Goal: Task Accomplishment & Management: Manage account settings

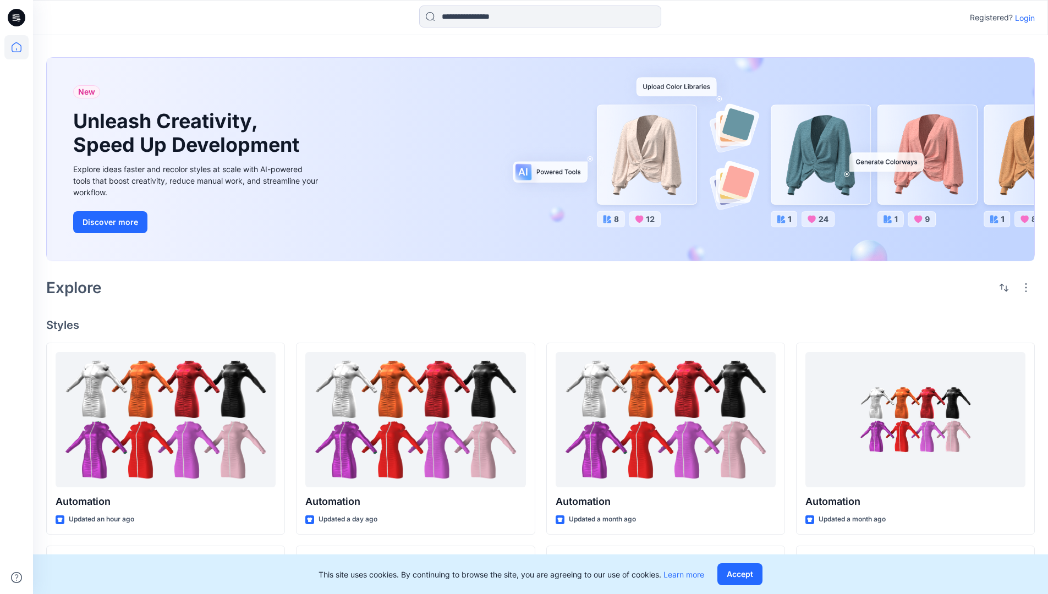
click at [1023, 18] on p "Login" at bounding box center [1025, 18] width 20 height 12
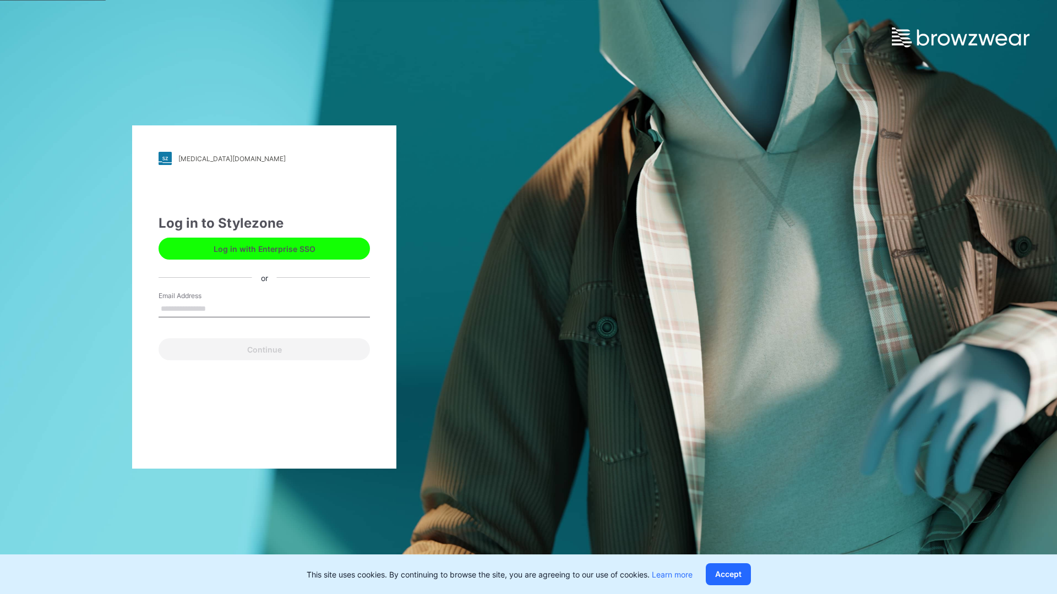
click at [217, 308] on input "Email Address" at bounding box center [264, 309] width 211 height 17
type input "**********"
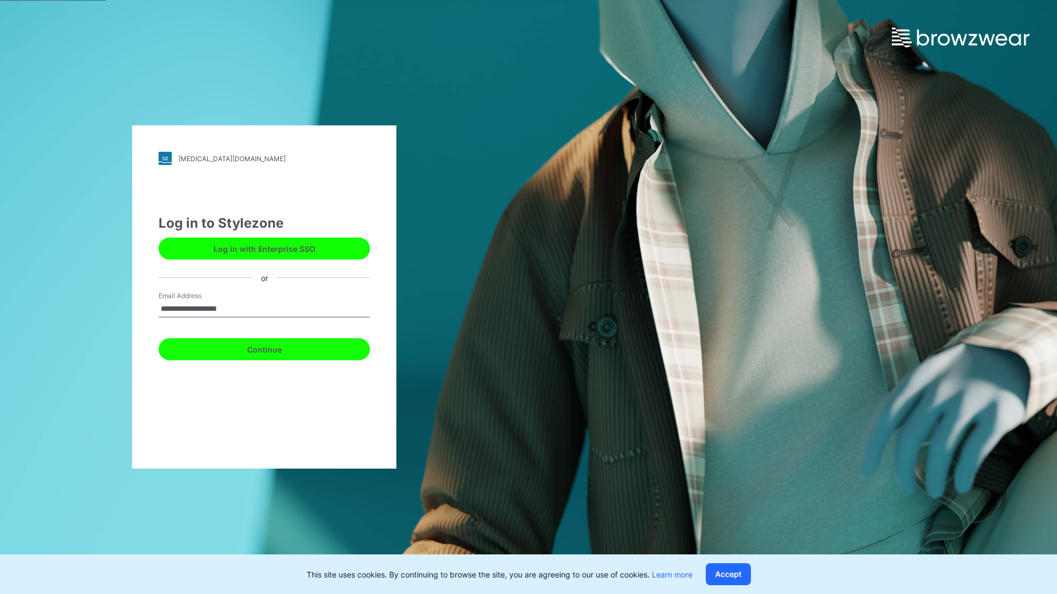
click at [276, 348] on button "Continue" at bounding box center [264, 349] width 211 height 22
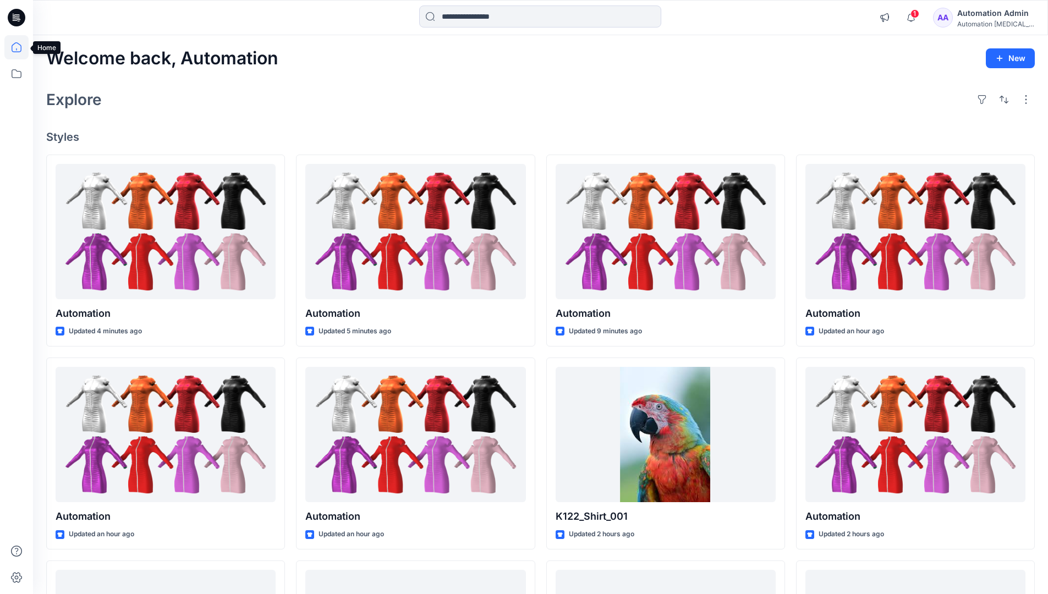
click at [21, 47] on icon at bounding box center [17, 47] width 10 height 10
click at [17, 73] on icon at bounding box center [16, 74] width 24 height 24
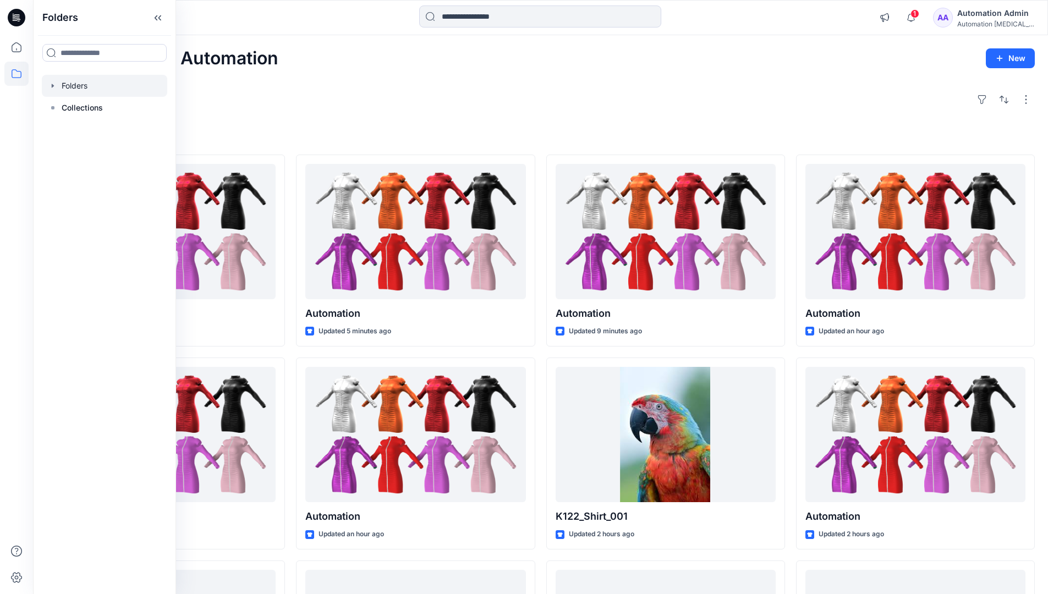
click at [78, 87] on div at bounding box center [104, 86] width 125 height 22
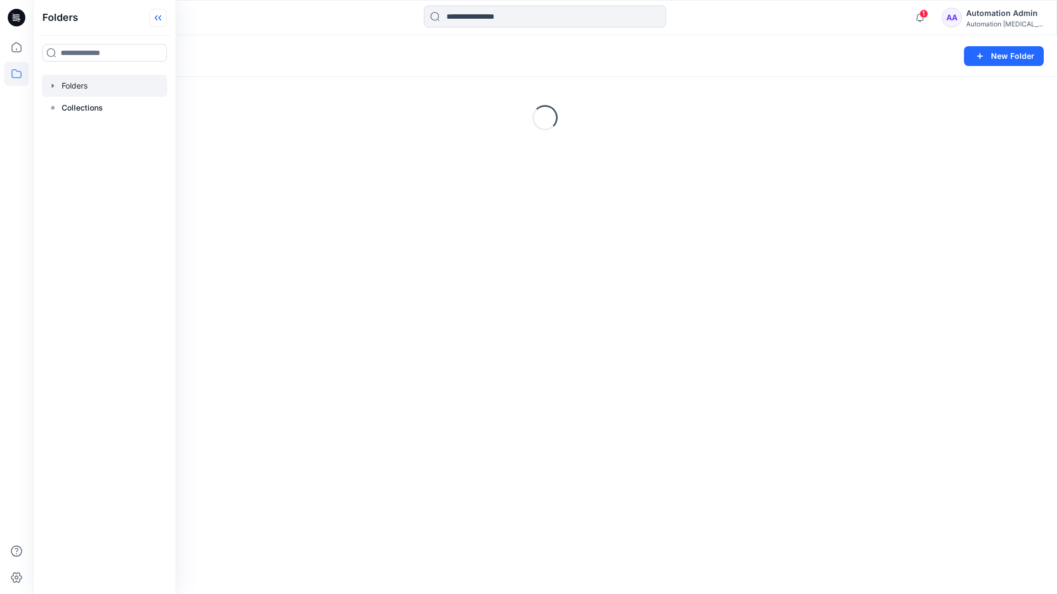
click at [162, 17] on icon at bounding box center [158, 18] width 18 height 18
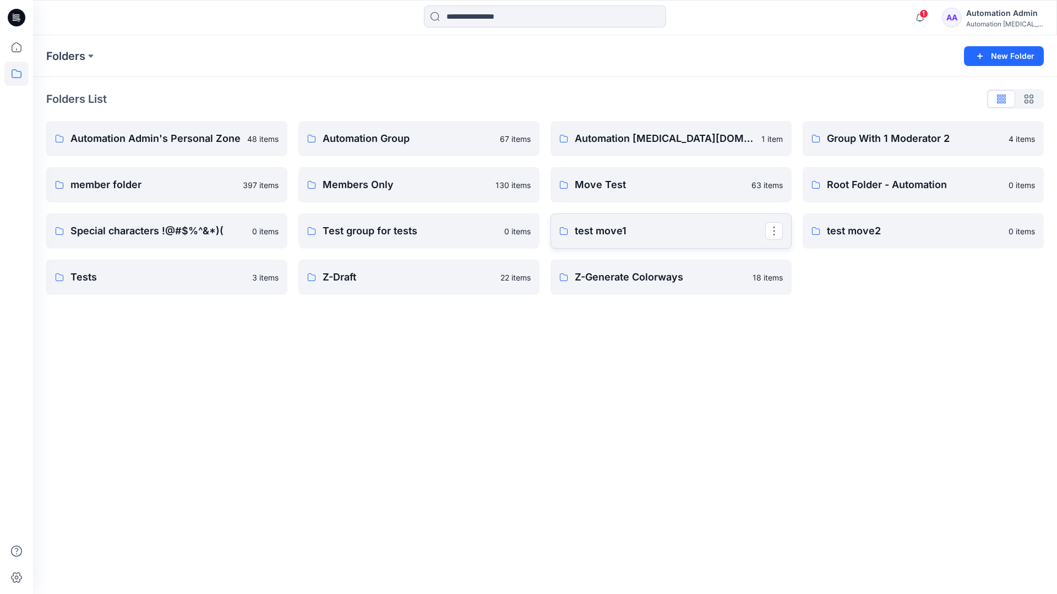
click at [606, 232] on p "test move1" at bounding box center [670, 230] width 190 height 15
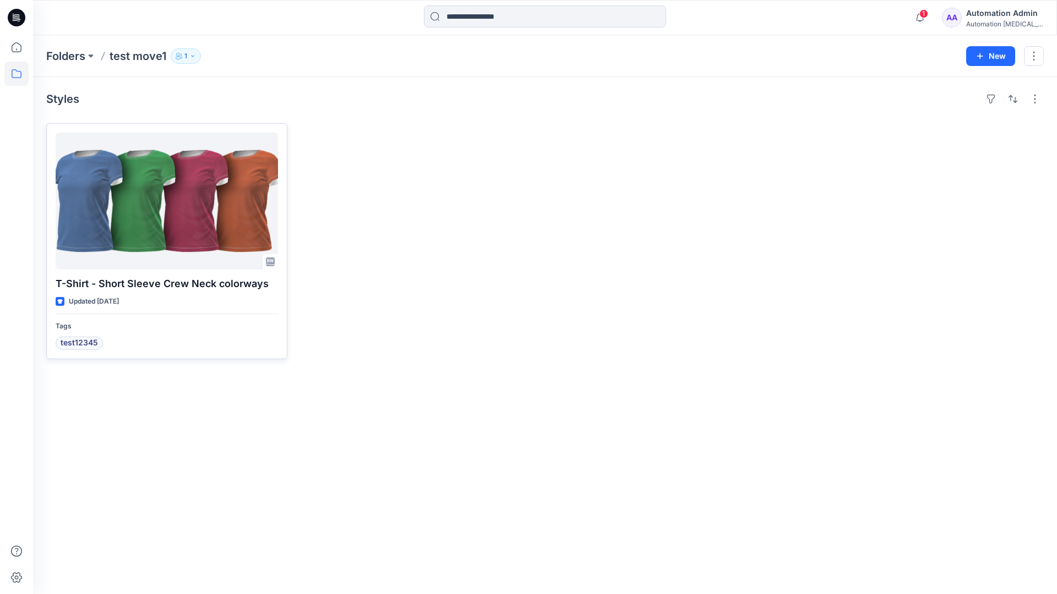
click at [152, 201] on div at bounding box center [167, 201] width 222 height 137
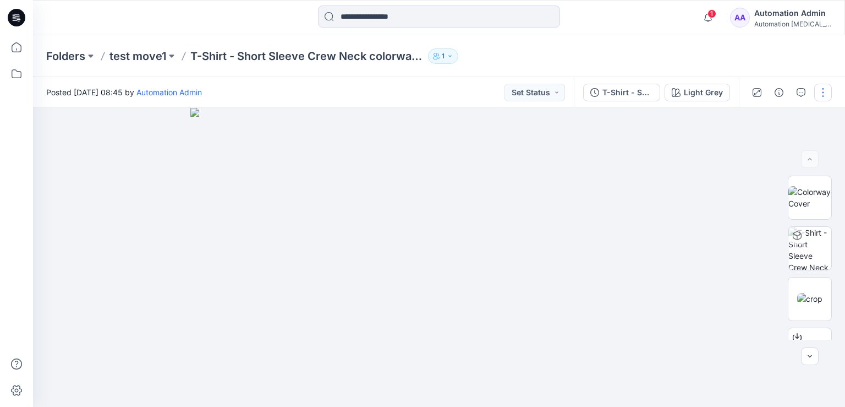
click at [823, 92] on button "button" at bounding box center [824, 93] width 18 height 18
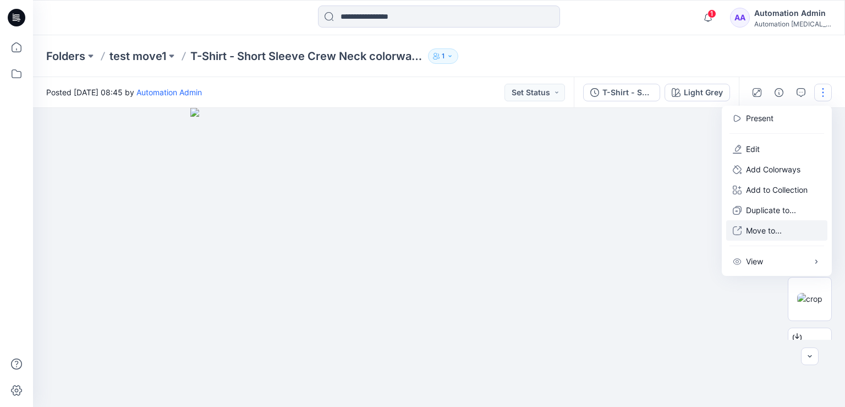
click at [761, 231] on p "Move to..." at bounding box center [764, 231] width 36 height 12
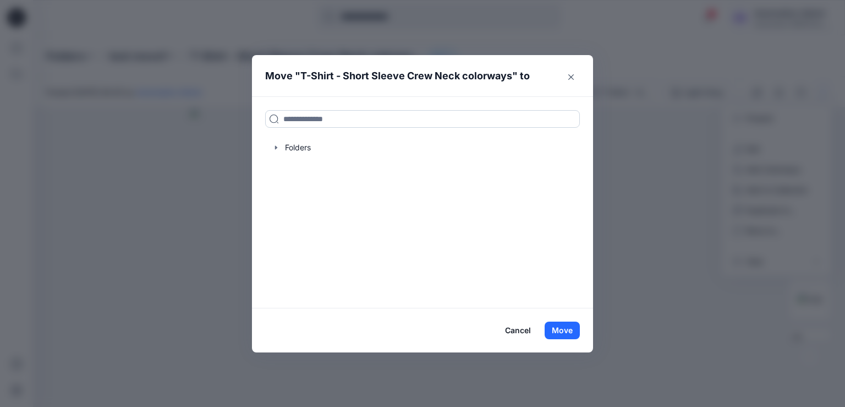
click at [295, 122] on input at bounding box center [422, 119] width 315 height 18
drag, startPoint x: 295, startPoint y: 122, endPoint x: 266, endPoint y: 119, distance: 29.3
click at [266, 119] on input at bounding box center [422, 119] width 315 height 18
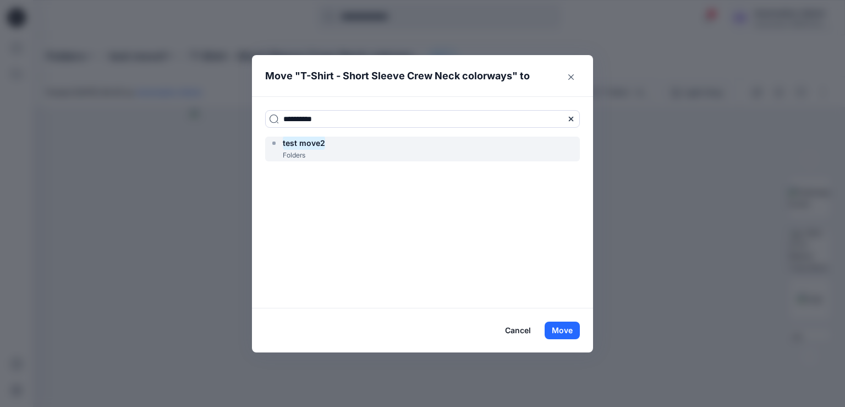
type input "**********"
click at [311, 146] on mark "test move2" at bounding box center [304, 142] width 42 height 15
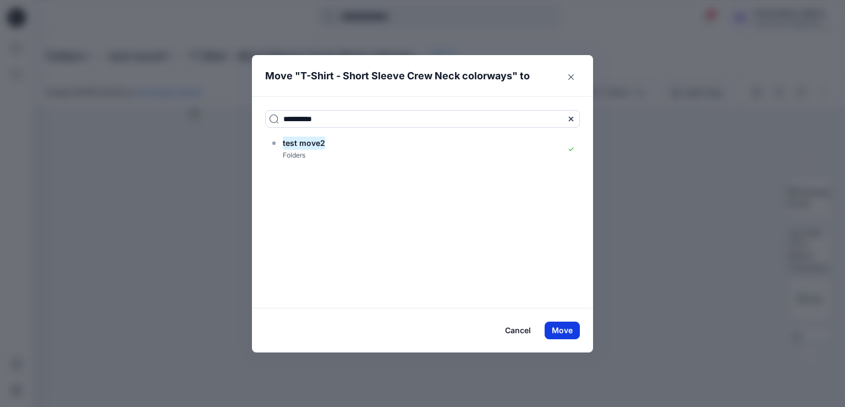
click at [560, 330] on button "Move" at bounding box center [562, 330] width 35 height 18
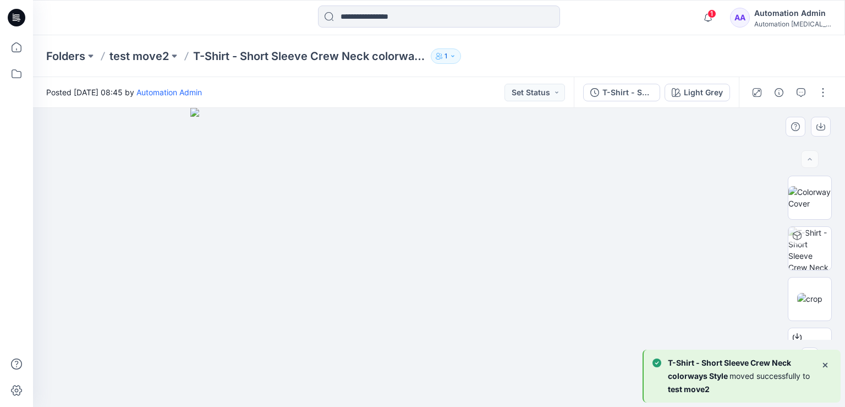
click at [123, 171] on div at bounding box center [439, 257] width 812 height 299
click at [823, 94] on button "button" at bounding box center [824, 93] width 18 height 18
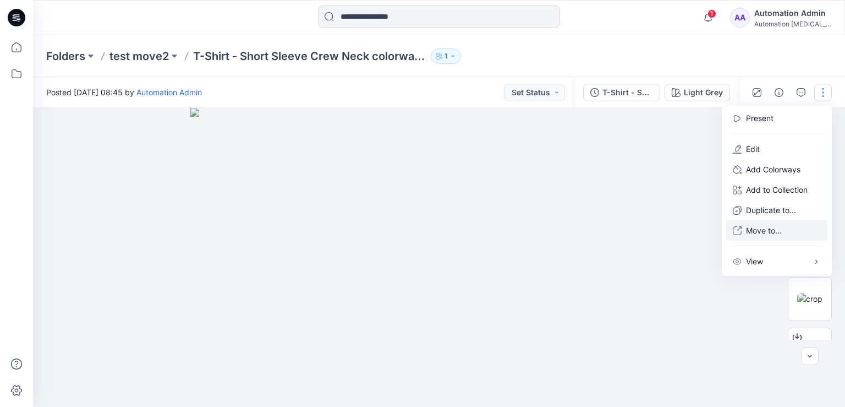
click at [759, 231] on p "Move to..." at bounding box center [764, 231] width 36 height 12
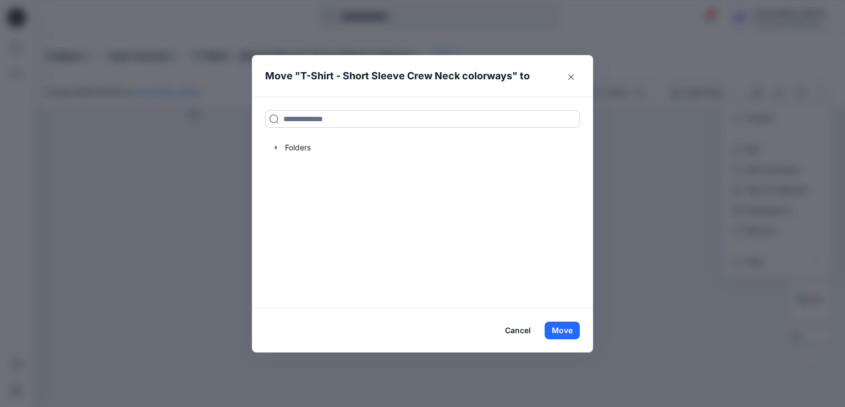
click at [369, 117] on input at bounding box center [422, 119] width 315 height 18
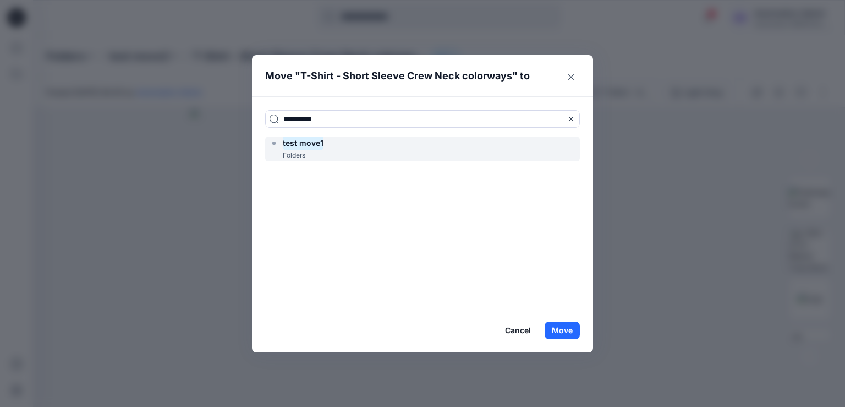
type input "**********"
click at [351, 145] on div "test move1 Folders" at bounding box center [422, 148] width 315 height 25
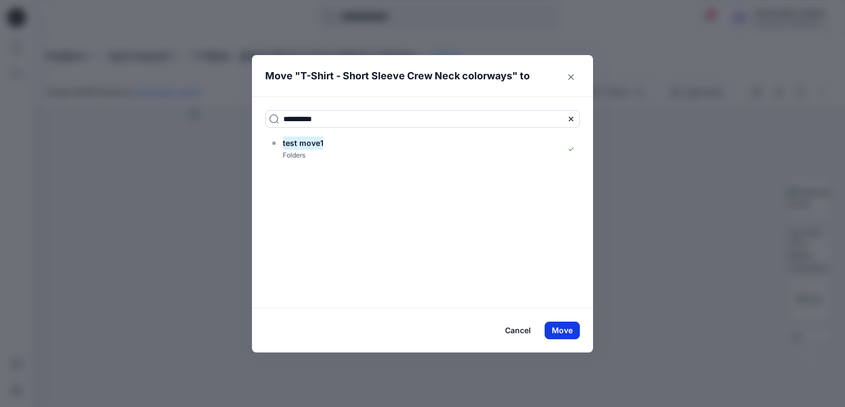
click at [565, 329] on button "Move" at bounding box center [562, 330] width 35 height 18
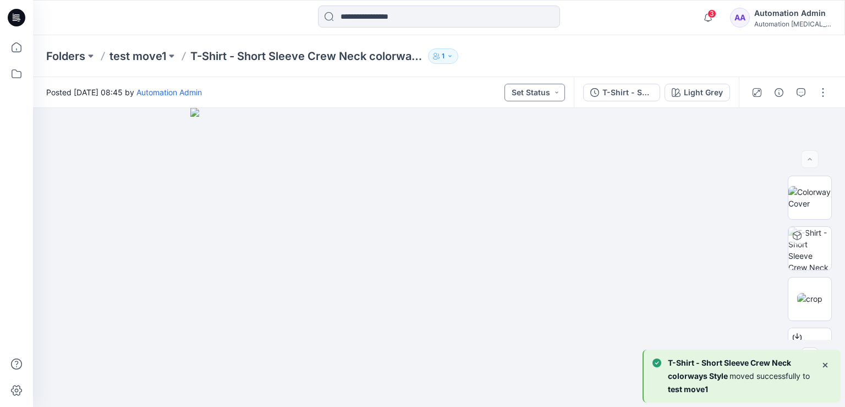
click at [546, 90] on button "Set Status" at bounding box center [535, 93] width 61 height 18
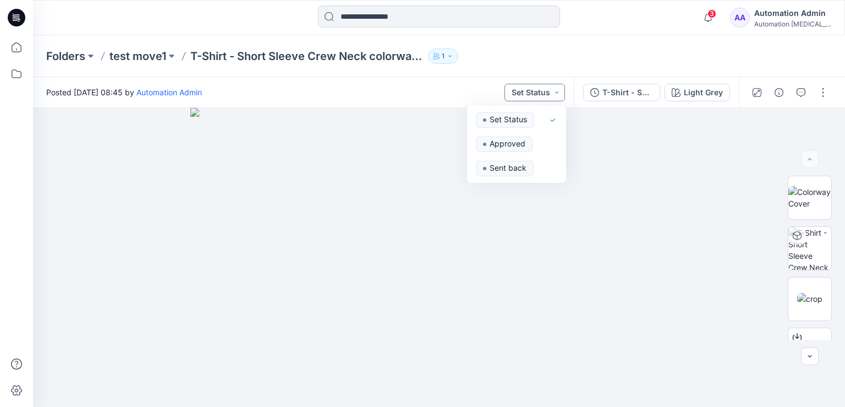
click at [544, 91] on button "Set Status" at bounding box center [535, 93] width 61 height 18
click at [657, 90] on button "T-Shirt - Short Sleeve" at bounding box center [621, 93] width 77 height 18
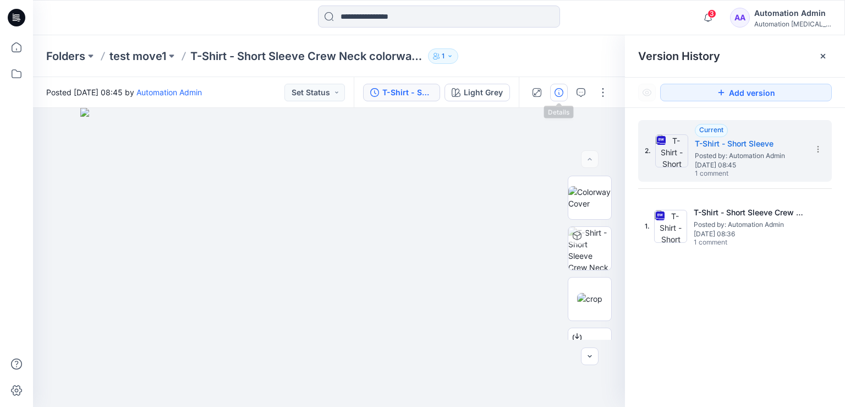
click at [556, 94] on icon "button" at bounding box center [559, 92] width 9 height 9
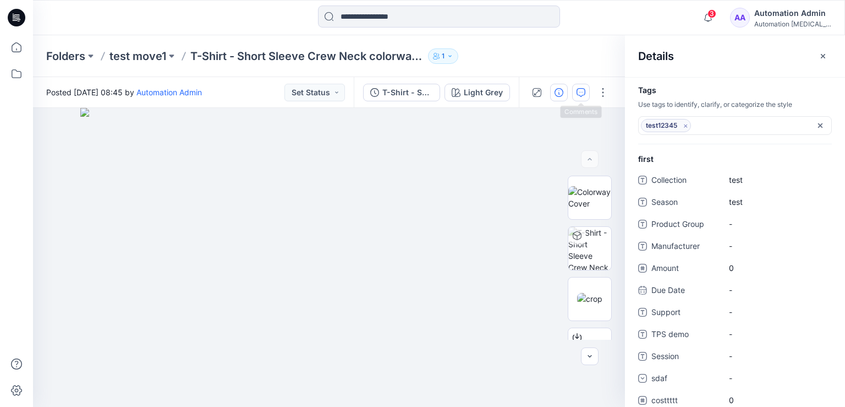
click at [585, 94] on icon "button" at bounding box center [581, 92] width 9 height 9
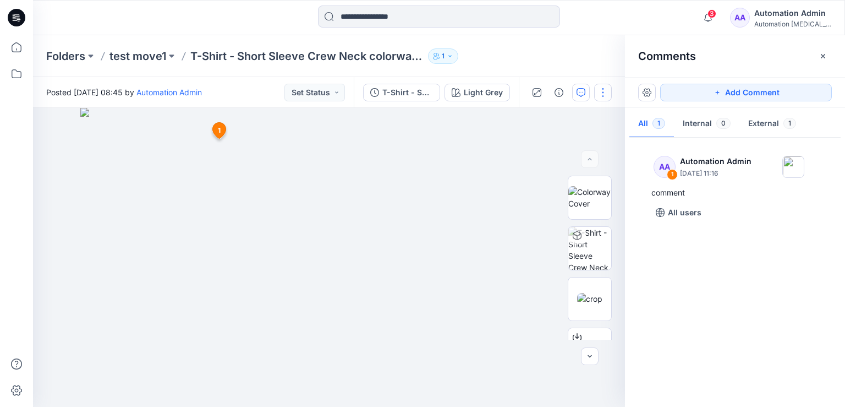
click at [603, 91] on button "button" at bounding box center [603, 93] width 18 height 18
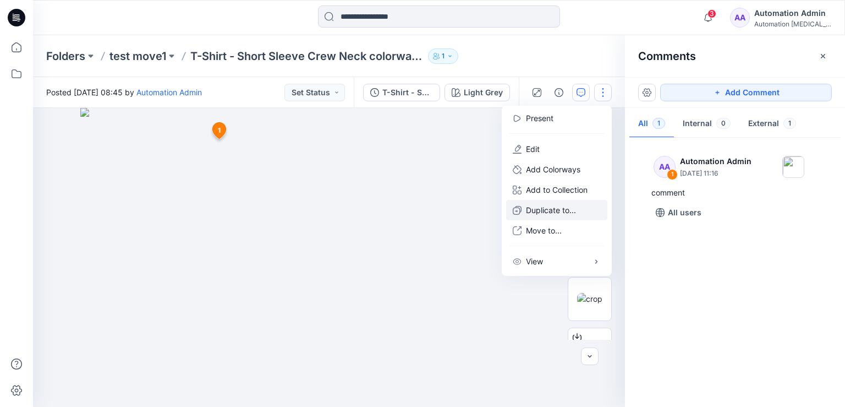
click at [553, 210] on p "Duplicate to..." at bounding box center [551, 210] width 50 height 12
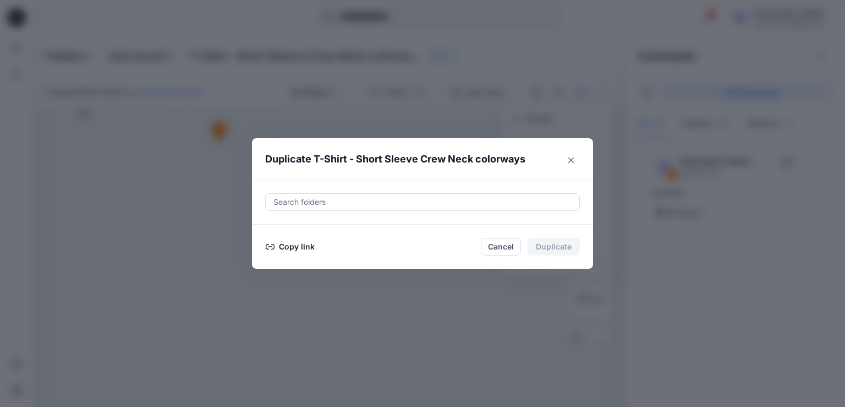
click at [289, 246] on button "Copy link" at bounding box center [290, 246] width 50 height 13
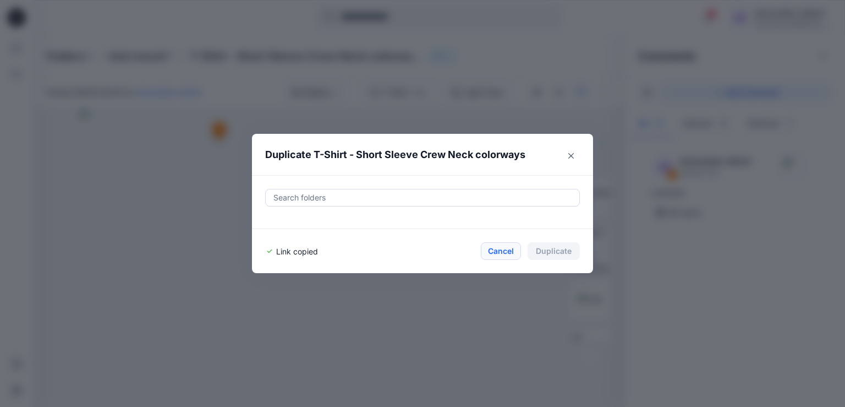
click at [501, 249] on button "Cancel" at bounding box center [501, 251] width 40 height 18
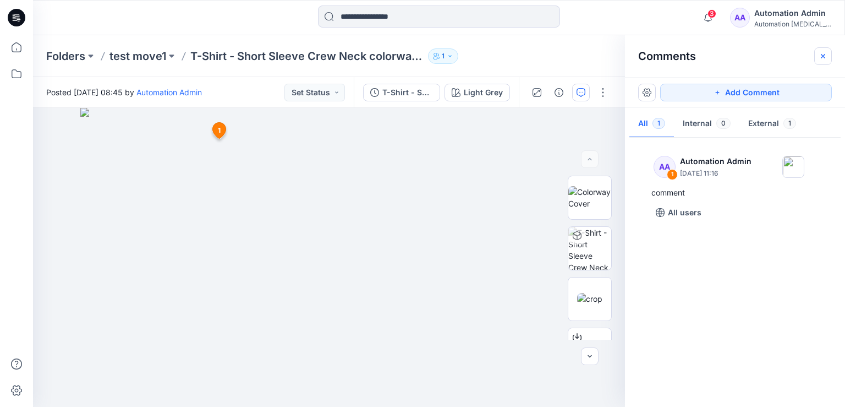
click at [827, 58] on icon "button" at bounding box center [823, 56] width 9 height 9
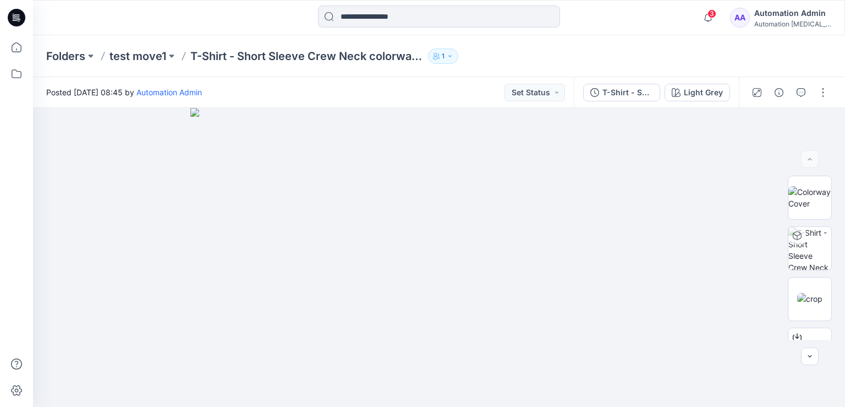
scroll to position [151, 0]
click at [827, 95] on button "button" at bounding box center [824, 93] width 18 height 18
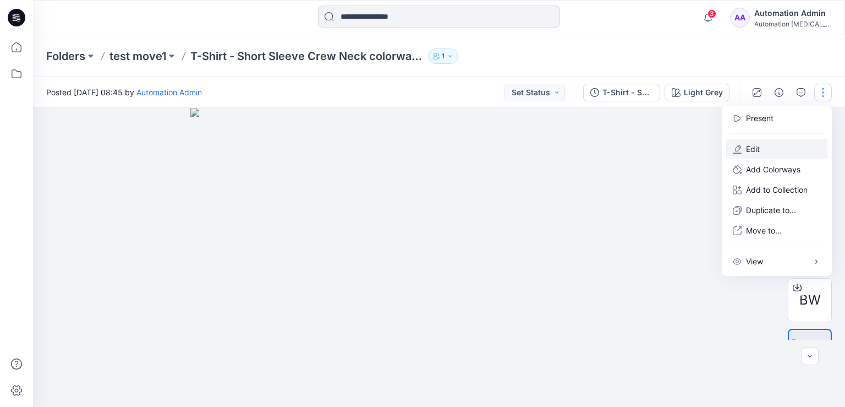
click at [780, 148] on button "Edit" at bounding box center [776, 149] width 101 height 20
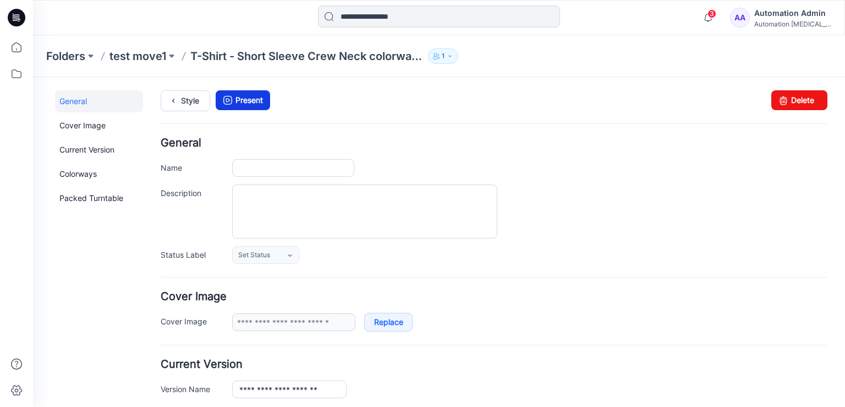
click at [249, 100] on link "Present" at bounding box center [243, 100] width 54 height 20
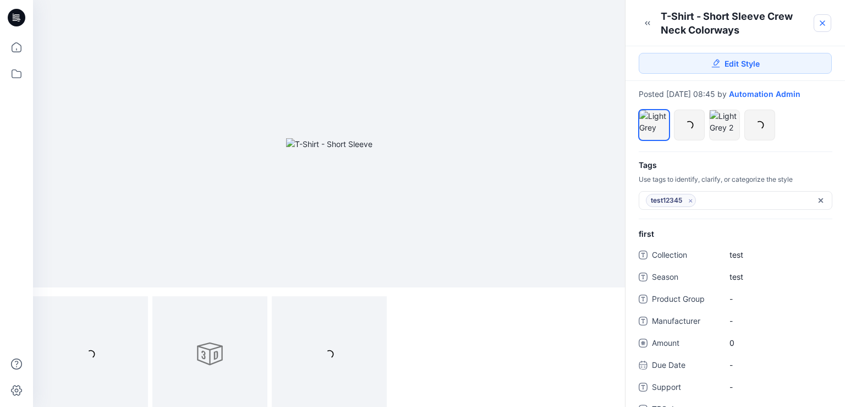
click at [821, 22] on icon at bounding box center [823, 23] width 4 height 4
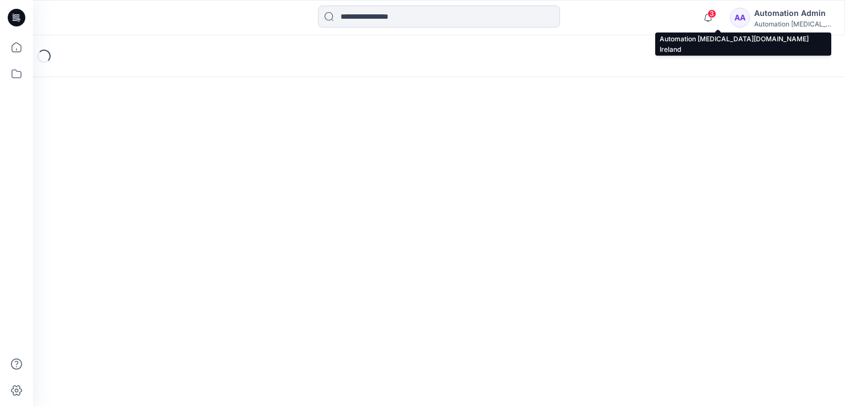
click at [795, 15] on div "Automation Admin" at bounding box center [793, 13] width 77 height 13
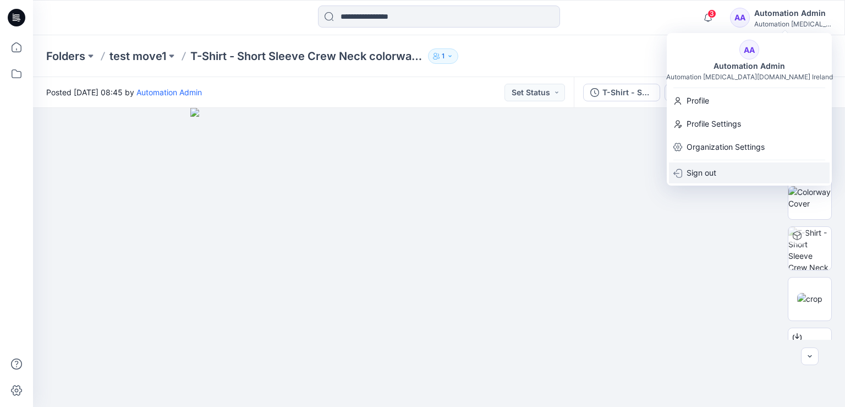
click at [717, 173] on div "Sign out" at bounding box center [749, 172] width 161 height 21
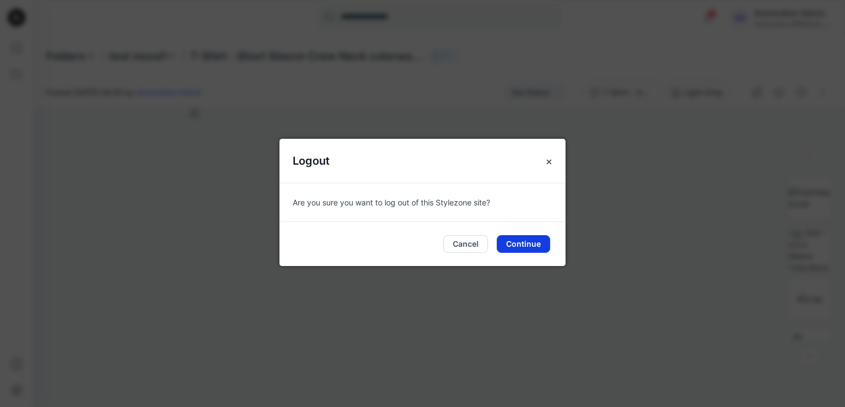
click at [525, 244] on button "Continue" at bounding box center [523, 244] width 53 height 18
